Goal: Navigation & Orientation: Find specific page/section

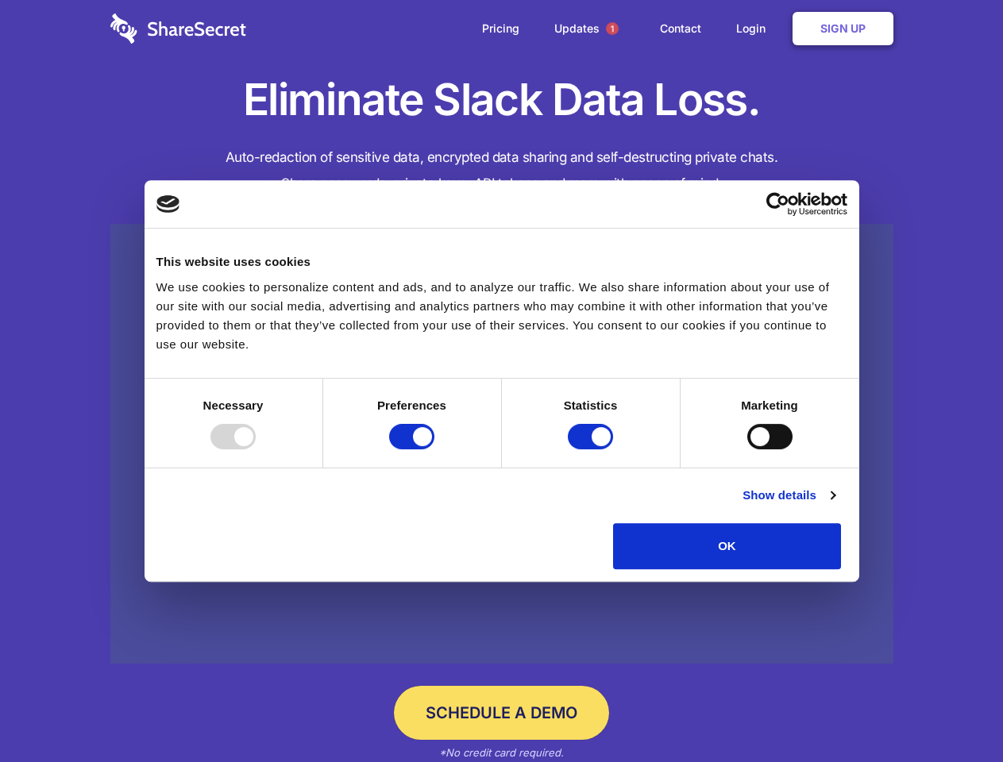
click at [256, 449] on div at bounding box center [232, 436] width 45 height 25
click at [434, 449] on input "Preferences" at bounding box center [411, 436] width 45 height 25
checkbox input "false"
click at [592, 449] on input "Statistics" at bounding box center [590, 436] width 45 height 25
checkbox input "false"
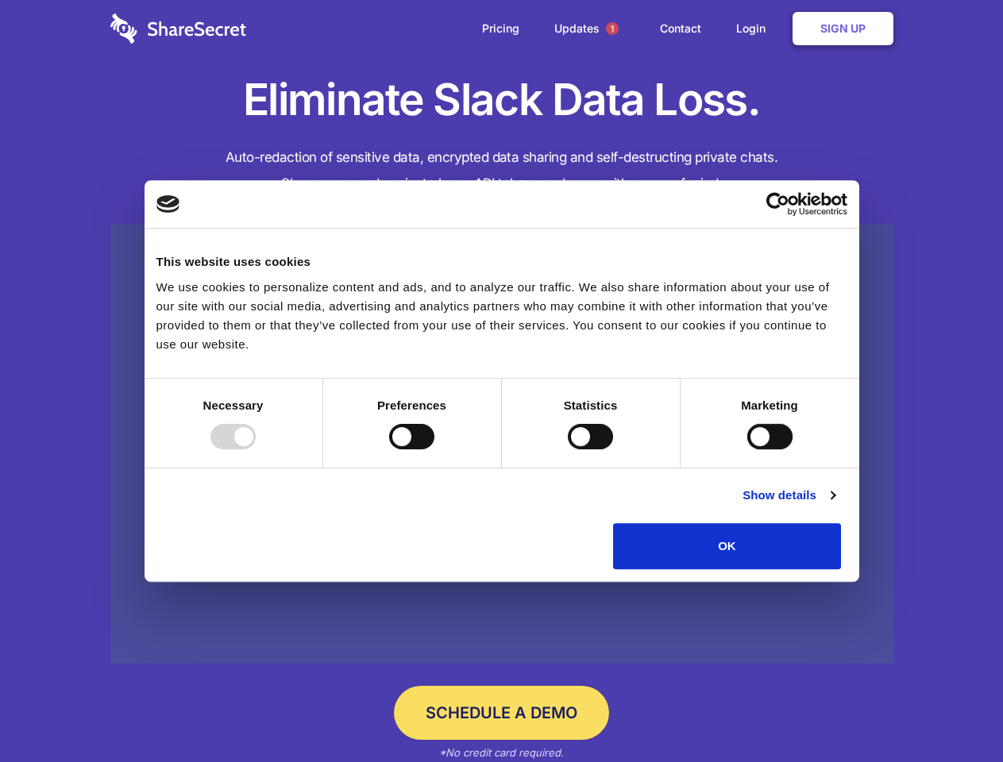
click at [747, 449] on input "Marketing" at bounding box center [769, 436] width 45 height 25
checkbox input "true"
click at [834, 505] on link "Show details" at bounding box center [788, 495] width 92 height 19
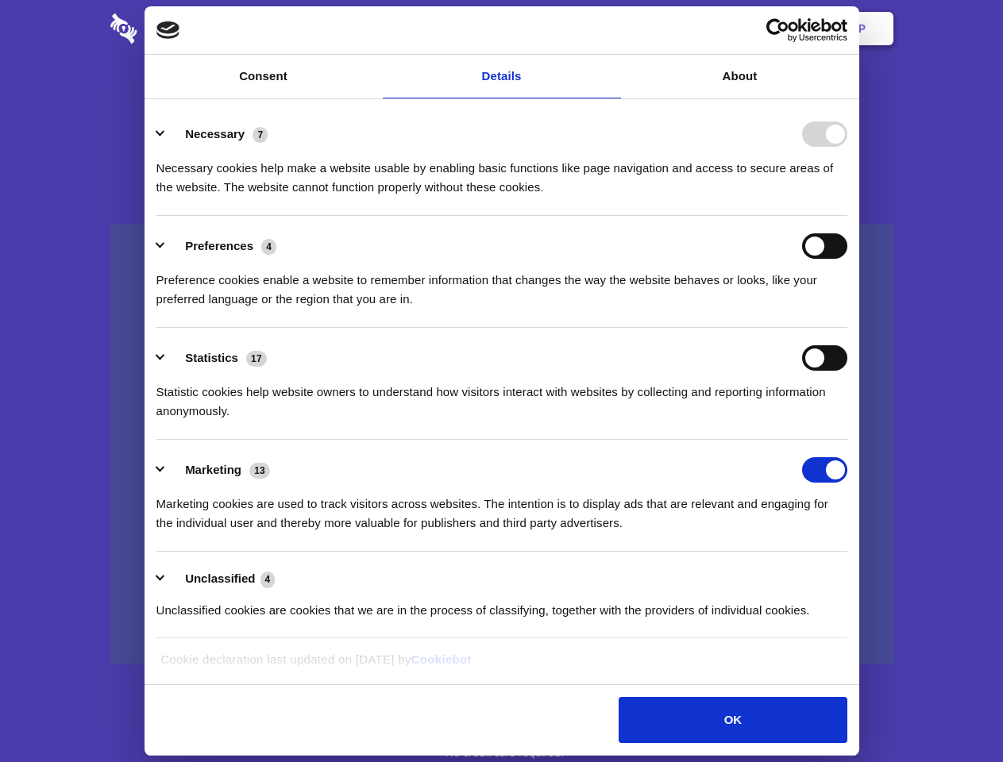
click at [854, 575] on ul "Necessary 7 Necessary cookies help make a website usable by enabling basic func…" at bounding box center [501, 371] width 706 height 535
click at [611, 29] on span "1" at bounding box center [612, 28] width 13 height 13
